Goal: Communication & Community: Answer question/provide support

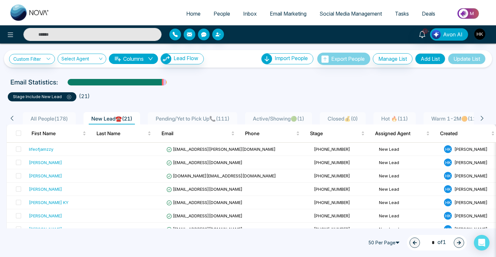
scroll to position [33, 0]
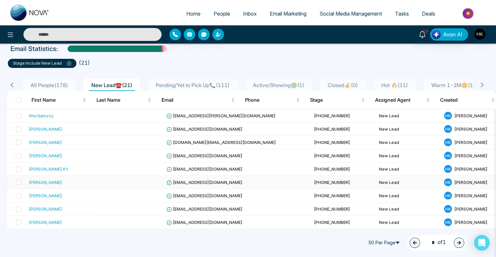
click at [37, 181] on div "[PERSON_NAME]" at bounding box center [45, 182] width 33 height 7
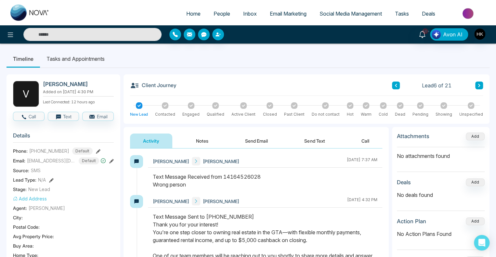
click at [209, 184] on div "Text Message Received from 14164526028 Wrong person" at bounding box center [265, 181] width 225 height 16
click at [96, 150] on icon at bounding box center [98, 151] width 5 height 5
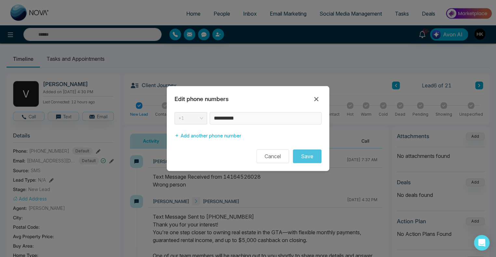
click at [207, 118] on div "**********" at bounding box center [248, 118] width 147 height 12
click at [317, 99] on icon at bounding box center [316, 99] width 8 height 8
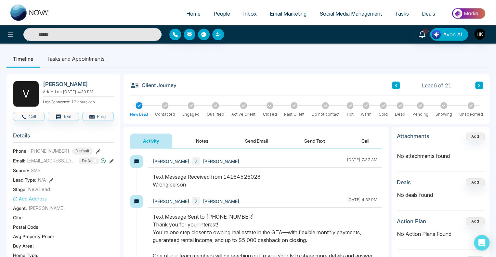
click at [325, 105] on icon at bounding box center [325, 105] width 3 height 2
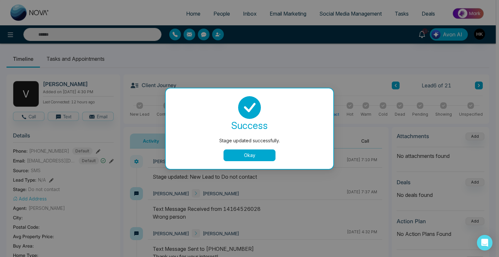
drag, startPoint x: 258, startPoint y: 155, endPoint x: 258, endPoint y: 151, distance: 3.3
click at [258, 155] on button "Okay" at bounding box center [250, 156] width 52 height 12
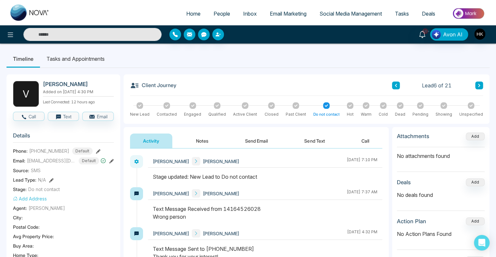
click at [260, 139] on button "Send Email" at bounding box center [256, 141] width 49 height 15
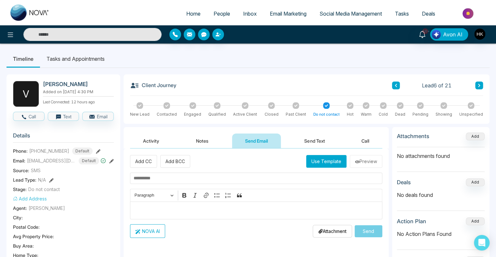
click at [172, 176] on input "text" at bounding box center [256, 178] width 252 height 11
drag, startPoint x: 42, startPoint y: 85, endPoint x: 96, endPoint y: 85, distance: 54.3
click at [96, 85] on div "V [PERSON_NAME] Added on [DATE] 4:30 PM Last Connected: 12 hours ago" at bounding box center [63, 94] width 101 height 26
copy h2 "[PERSON_NAME]"
click at [155, 176] on input "text" at bounding box center [256, 178] width 252 height 11
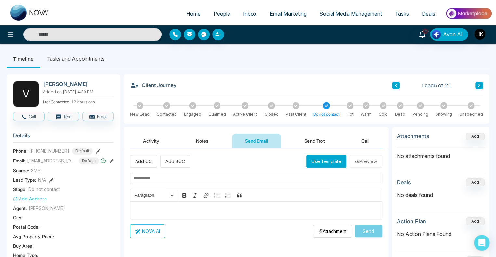
click at [324, 161] on button "Use Template" at bounding box center [326, 161] width 40 height 13
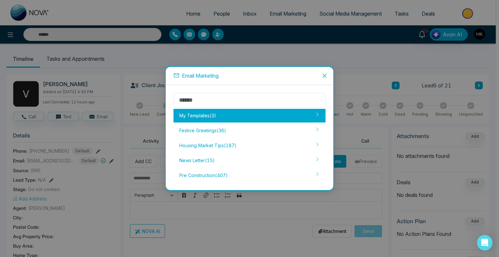
click at [205, 113] on div "My Templates ( 3 )" at bounding box center [250, 116] width 152 height 14
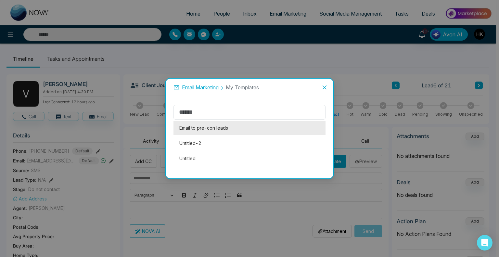
click at [189, 130] on li "Email to pre-con leads" at bounding box center [250, 128] width 152 height 14
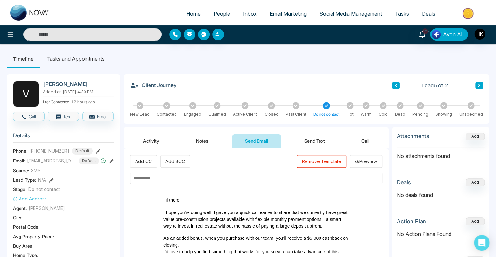
click at [187, 179] on input "text" at bounding box center [256, 178] width 252 height 11
type input "*"
type input "**********"
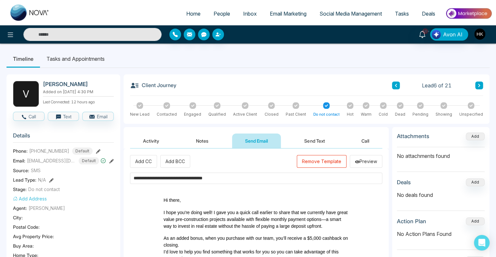
click at [215, 213] on span "I hope you're doing well! I gave you a quick call earlier to share that we curr…" at bounding box center [255, 219] width 184 height 19
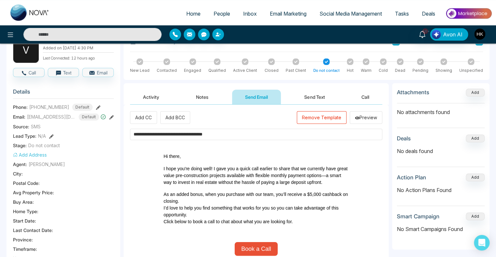
scroll to position [163, 0]
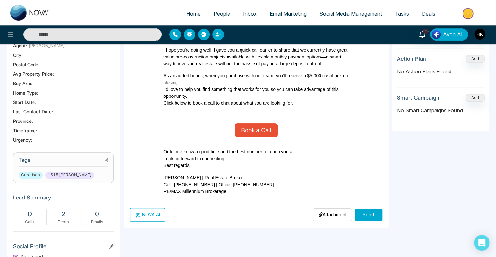
click at [367, 214] on button "Send" at bounding box center [369, 215] width 28 height 12
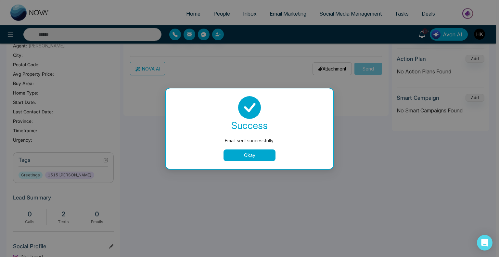
click at [256, 147] on div "success Email sent successfully. Okay" at bounding box center [250, 128] width 152 height 65
click at [256, 153] on button "Okay" at bounding box center [250, 156] width 52 height 12
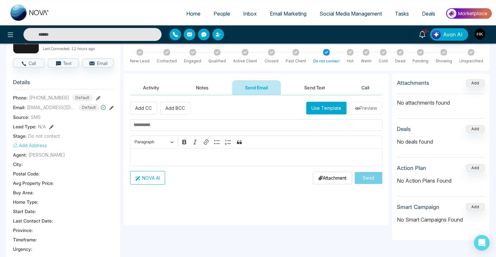
scroll to position [0, 0]
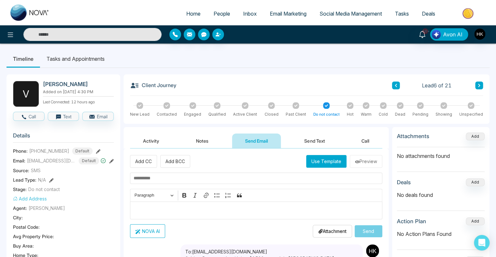
click at [478, 87] on icon at bounding box center [478, 86] width 3 height 4
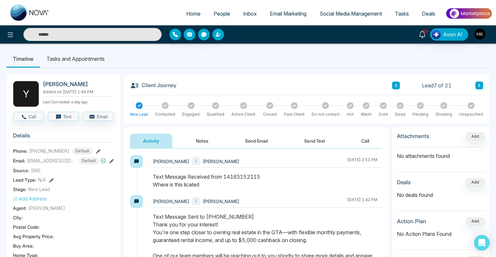
click at [479, 86] on icon at bounding box center [479, 85] width 2 height 3
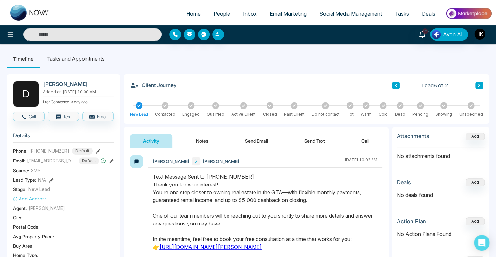
click at [397, 85] on icon at bounding box center [395, 86] width 3 height 4
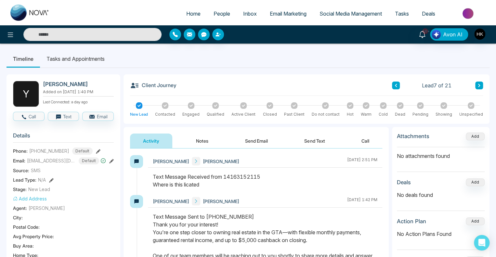
click at [268, 140] on button "Send Email" at bounding box center [256, 141] width 49 height 15
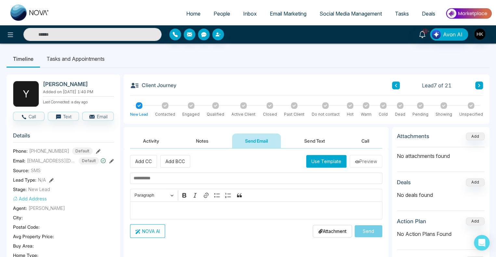
click at [326, 140] on button "Send Text" at bounding box center [314, 141] width 46 height 15
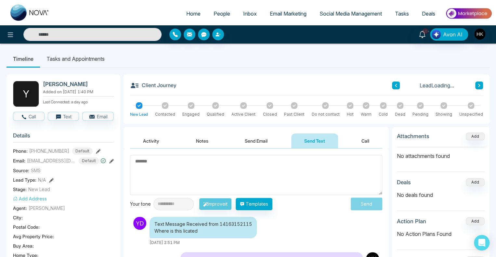
scroll to position [65, 0]
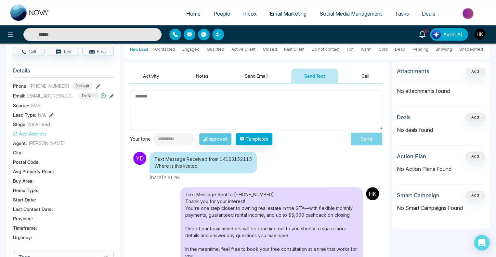
click at [231, 113] on textarea at bounding box center [256, 110] width 252 height 40
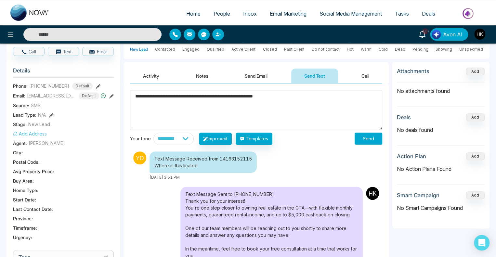
type textarea "**********"
click at [362, 136] on button "Send" at bounding box center [369, 139] width 28 height 12
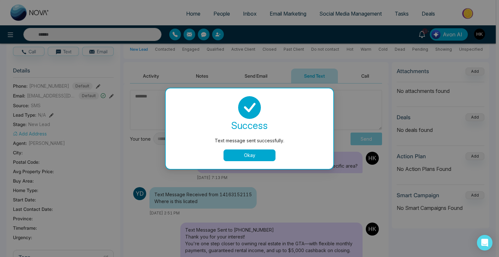
click at [261, 157] on button "Okay" at bounding box center [250, 156] width 52 height 12
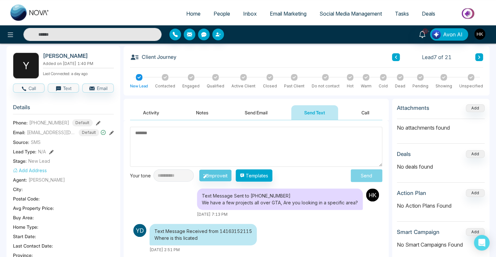
scroll to position [0, 0]
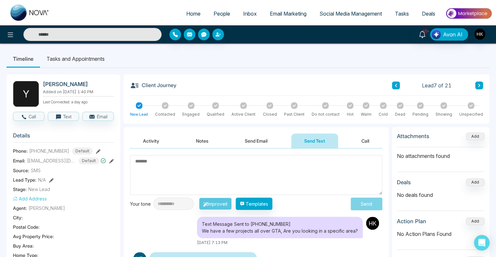
click at [479, 85] on icon at bounding box center [479, 85] width 2 height 3
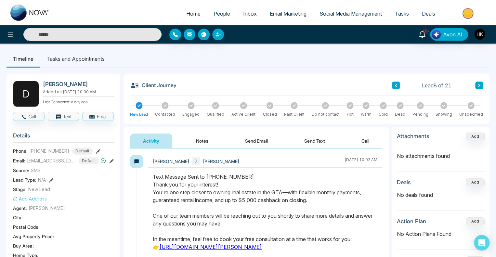
click at [401, 105] on icon at bounding box center [399, 105] width 3 height 2
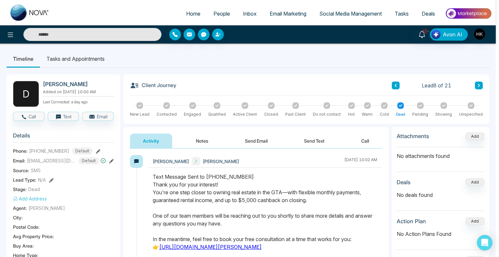
click at [250, 137] on div "Stage updated successfully." at bounding box center [250, 140] width 142 height 7
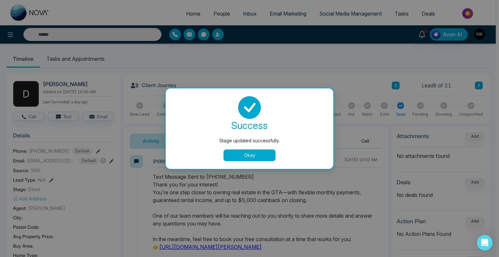
click at [246, 153] on button "Okay" at bounding box center [250, 156] width 52 height 12
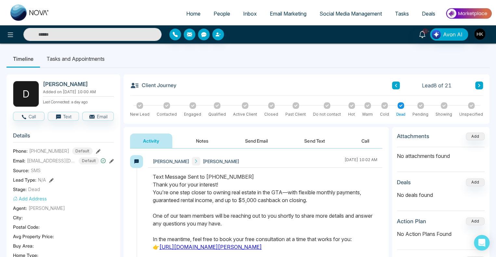
click at [197, 140] on button "Notes" at bounding box center [202, 141] width 38 height 15
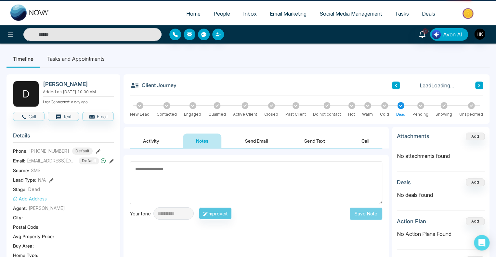
click at [199, 164] on textarea at bounding box center [256, 183] width 252 height 43
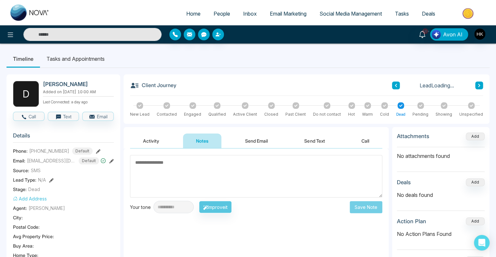
click at [199, 171] on textarea at bounding box center [256, 176] width 252 height 43
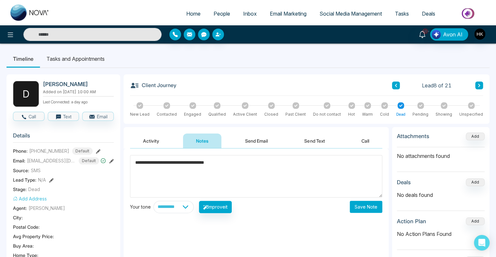
type textarea "**********"
click at [358, 206] on button "Save Note" at bounding box center [366, 207] width 33 height 12
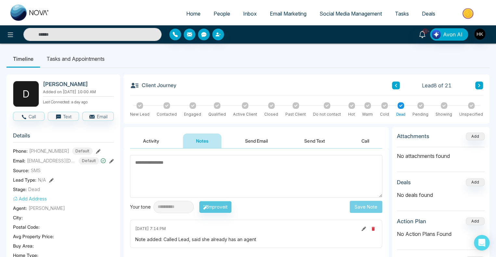
click at [320, 137] on button "Send Text" at bounding box center [314, 141] width 46 height 15
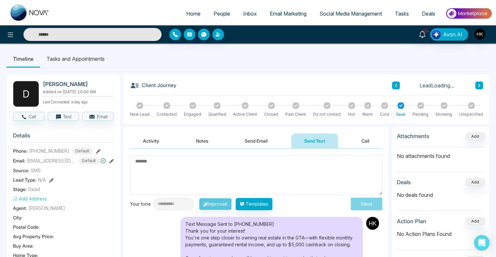
click at [220, 180] on textarea at bounding box center [256, 175] width 252 height 40
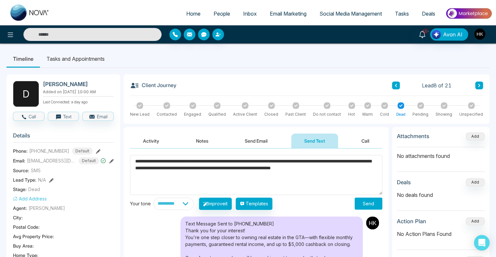
type textarea "**********"
click at [362, 202] on button "Send" at bounding box center [369, 204] width 28 height 12
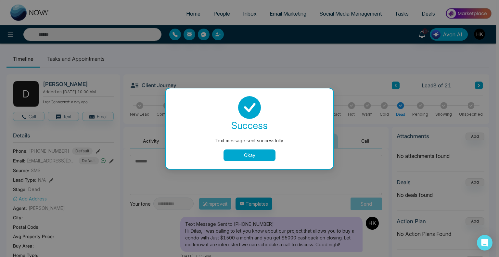
click at [261, 156] on button "Okay" at bounding box center [250, 156] width 52 height 12
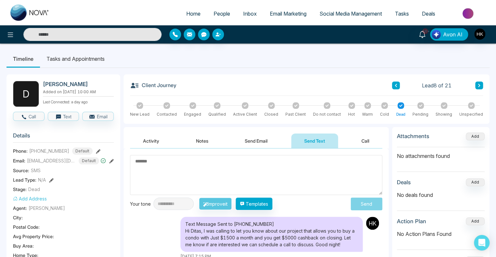
click at [479, 85] on icon at bounding box center [478, 86] width 3 height 4
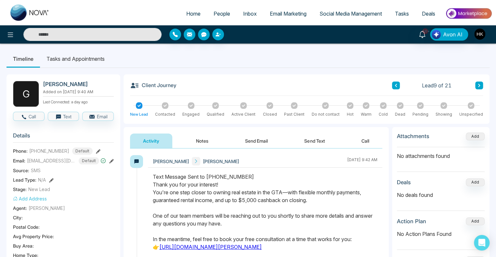
click at [208, 140] on button "Notes" at bounding box center [202, 141] width 38 height 15
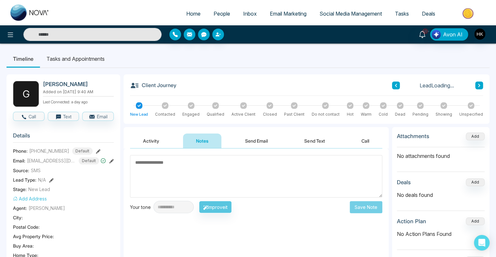
click at [160, 176] on textarea at bounding box center [256, 176] width 252 height 43
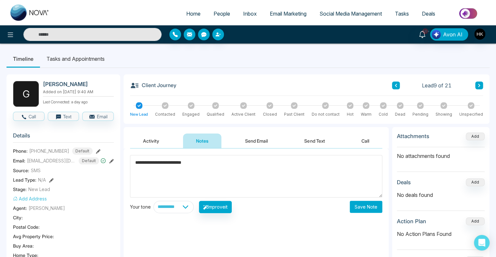
type textarea "**********"
click at [361, 206] on button "Save Note" at bounding box center [366, 207] width 33 height 12
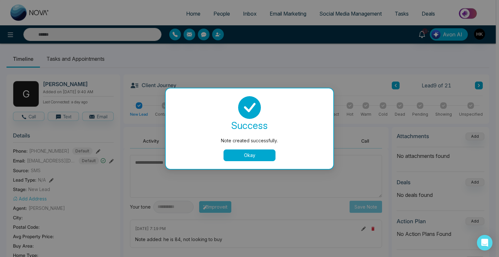
click at [259, 155] on button "Okay" at bounding box center [250, 156] width 52 height 12
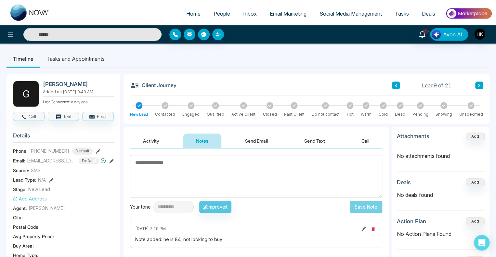
click at [400, 105] on icon at bounding box center [399, 105] width 3 height 3
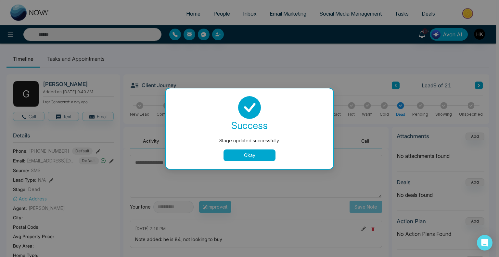
click at [258, 152] on button "Okay" at bounding box center [250, 156] width 52 height 12
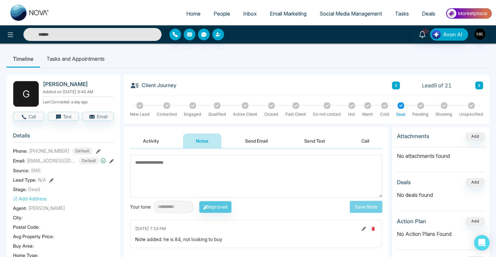
click at [478, 85] on icon at bounding box center [478, 86] width 3 height 4
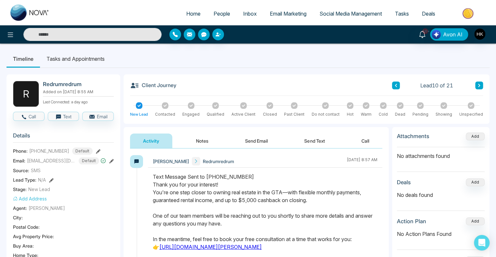
click at [190, 105] on icon at bounding box center [190, 105] width 3 height 3
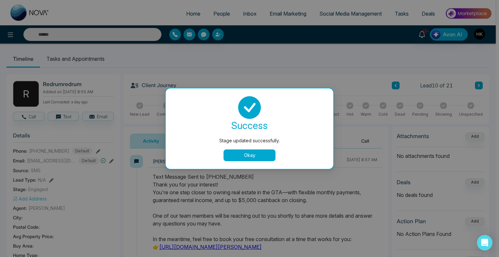
click at [260, 157] on button "Okay" at bounding box center [250, 156] width 52 height 12
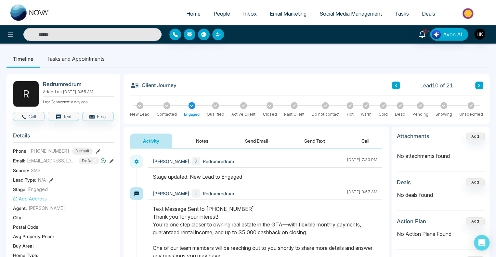
click at [75, 82] on h2 "Redrumredrum" at bounding box center [77, 84] width 68 height 7
copy h2 "Redrumredrum"
click at [201, 61] on ul "Timeline Tasks and Appointments" at bounding box center [248, 59] width 483 height 18
click at [395, 85] on icon at bounding box center [395, 86] width 3 height 4
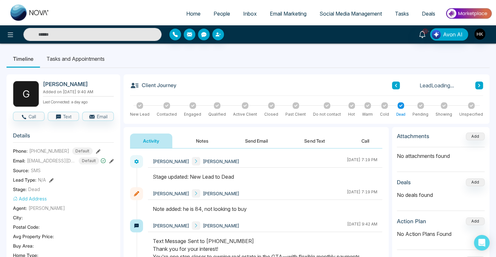
click at [395, 85] on icon at bounding box center [395, 86] width 3 height 4
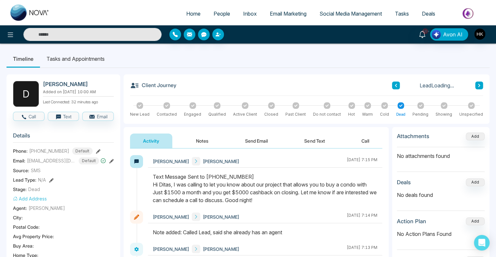
click at [395, 85] on icon at bounding box center [395, 86] width 3 height 4
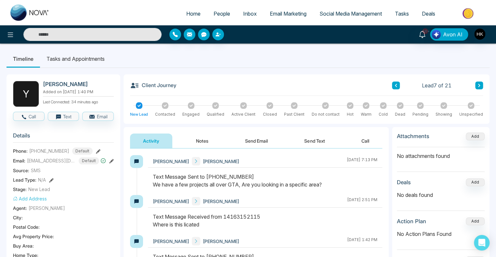
click at [327, 104] on div at bounding box center [325, 105] width 7 height 7
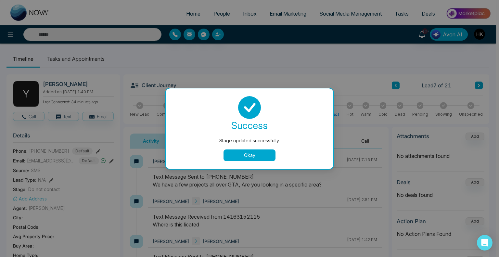
click at [239, 150] on button "Okay" at bounding box center [250, 156] width 52 height 12
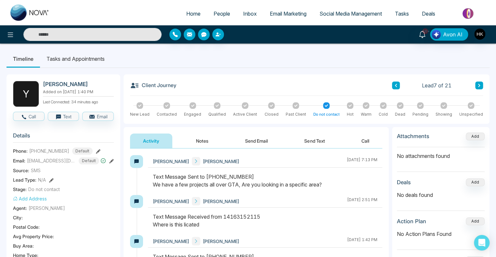
click at [202, 139] on button "Notes" at bounding box center [202, 141] width 38 height 15
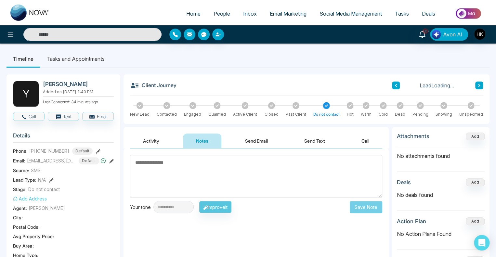
click at [185, 171] on textarea at bounding box center [256, 176] width 252 height 43
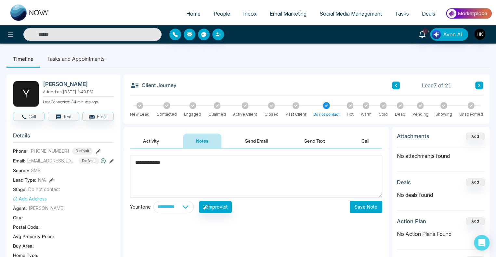
type textarea "**********"
click at [373, 207] on button "Save Note" at bounding box center [366, 207] width 33 height 12
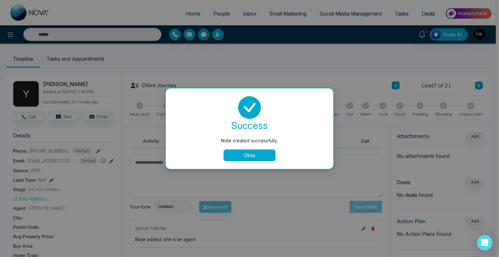
click at [263, 154] on button "Okay" at bounding box center [250, 156] width 52 height 12
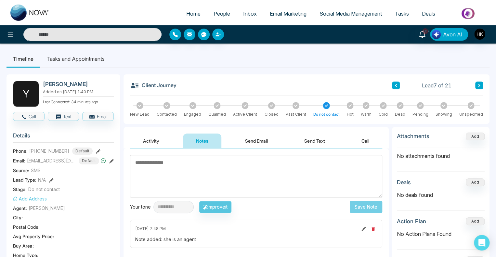
click at [148, 143] on button "Activity" at bounding box center [151, 141] width 42 height 15
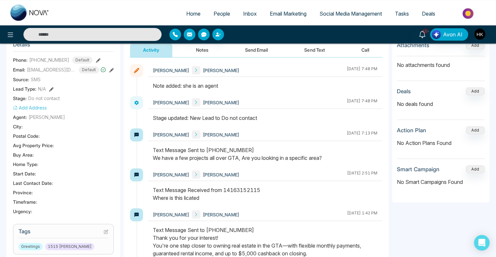
scroll to position [98, 0]
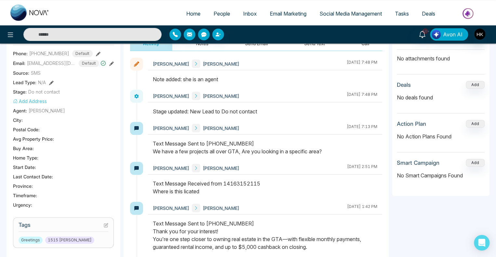
drag, startPoint x: 180, startPoint y: 152, endPoint x: 342, endPoint y: 154, distance: 162.2
click at [342, 154] on div "Text Message Sent to [PHONE_NUMBER] We have a few projects all over GTA, Are yo…" at bounding box center [265, 148] width 225 height 16
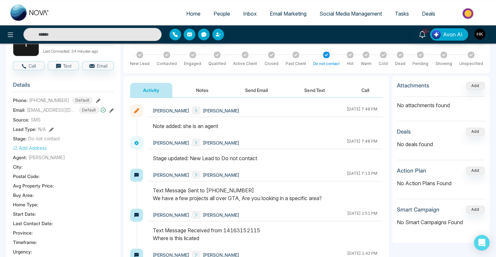
scroll to position [0, 0]
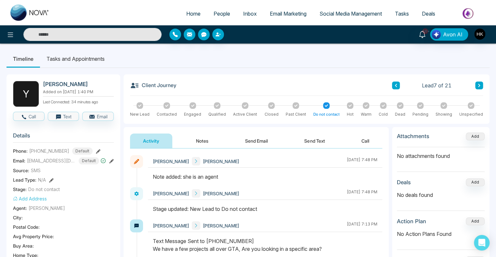
click at [300, 59] on ul "Timeline Tasks and Appointments" at bounding box center [248, 59] width 483 height 18
click at [188, 11] on span "Home" at bounding box center [193, 13] width 14 height 7
select select "*"
